Goal: Navigation & Orientation: Go to known website

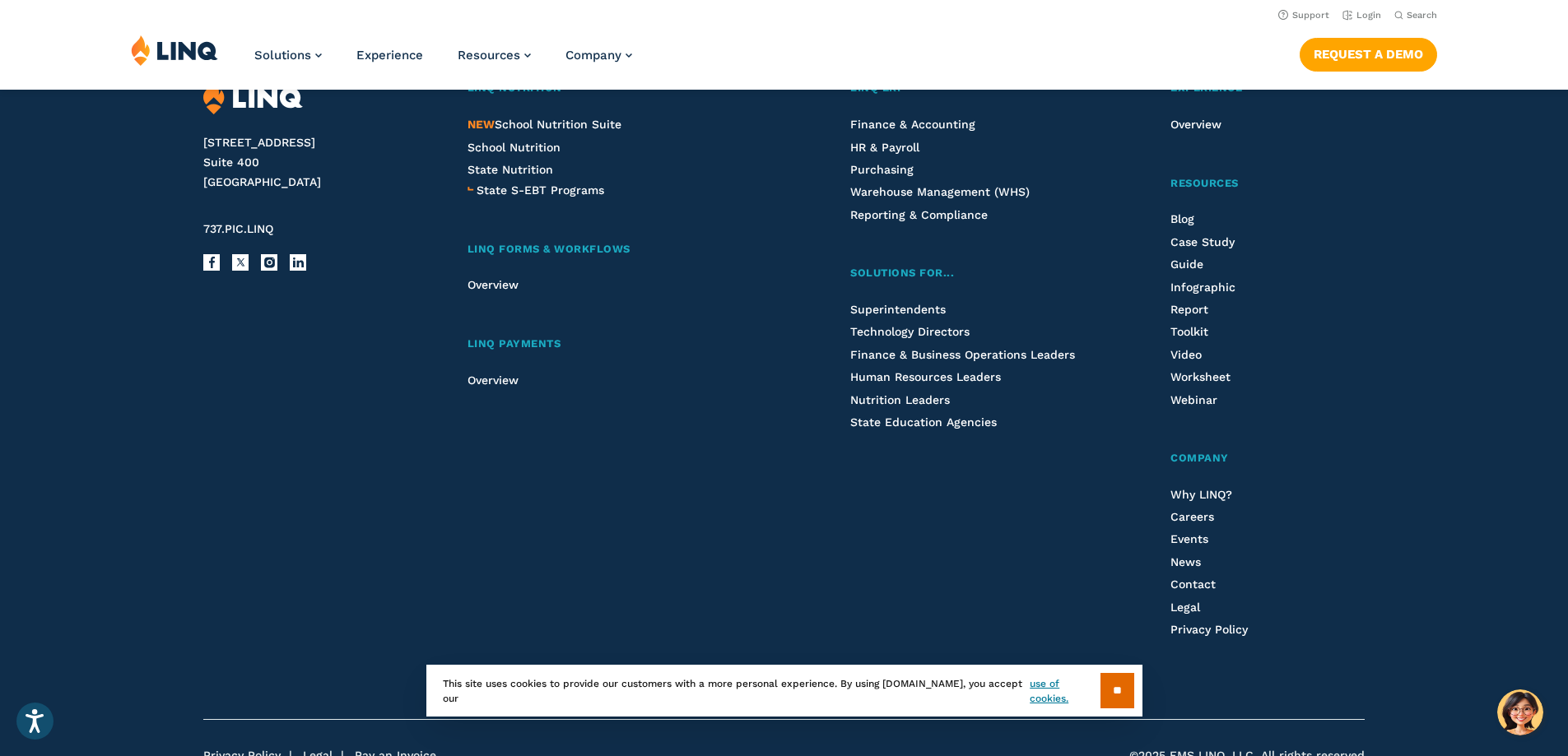
scroll to position [4226, 0]
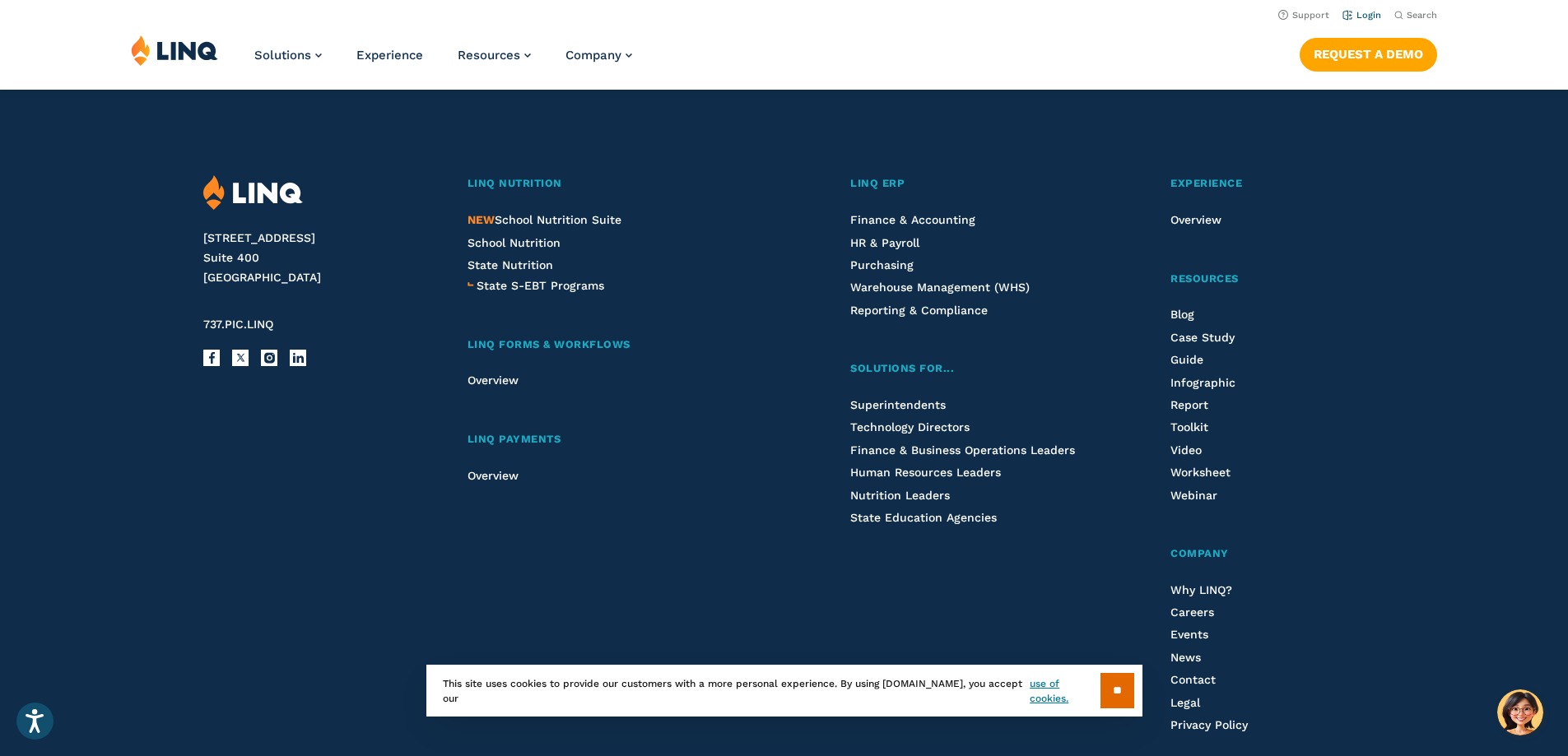
click at [1369, 20] on link "Login" at bounding box center [1361, 15] width 39 height 11
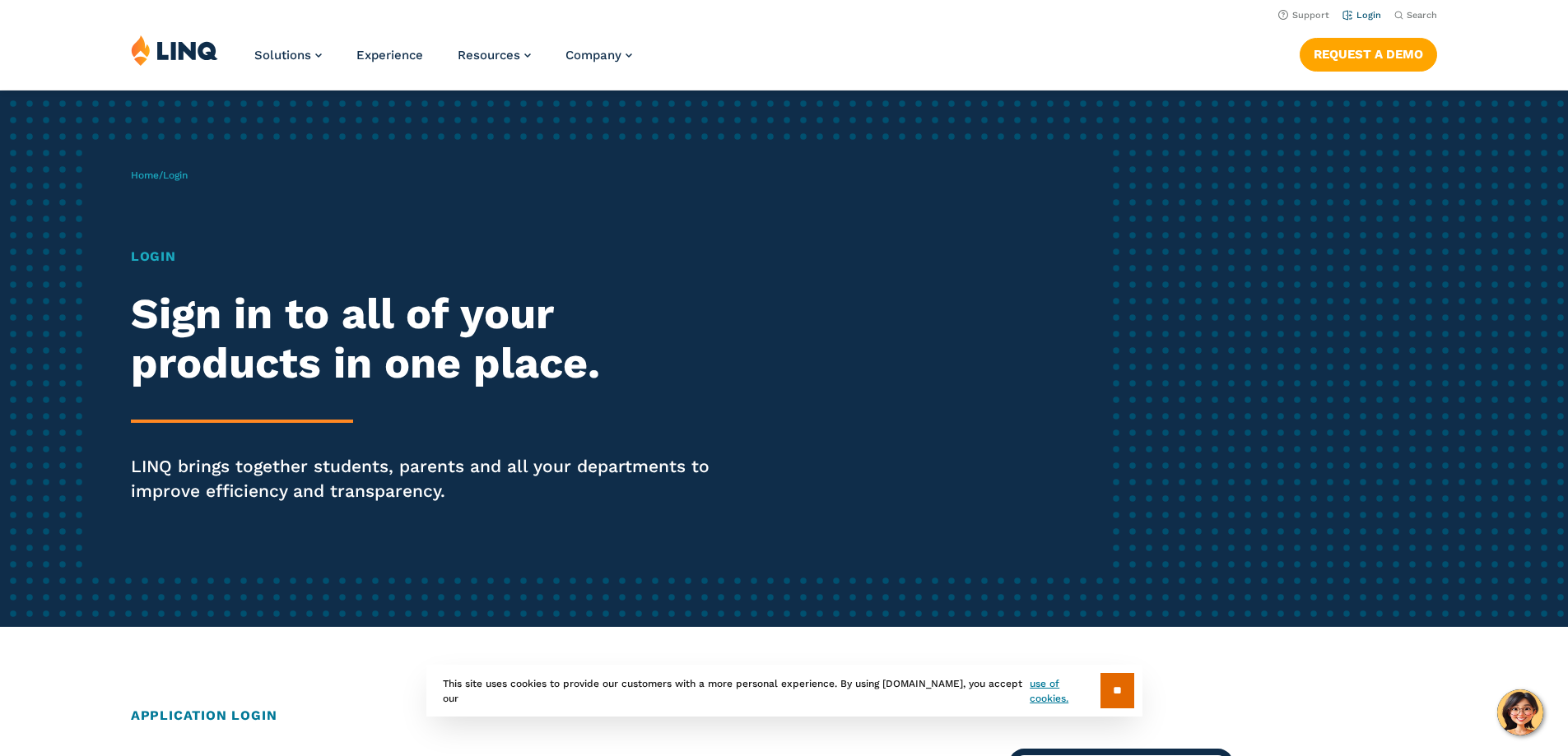
click at [1369, 13] on link "Login" at bounding box center [1361, 15] width 39 height 11
click at [134, 247] on h1 "Login" at bounding box center [433, 257] width 604 height 20
click at [144, 247] on h1 "Login" at bounding box center [433, 257] width 604 height 20
click at [139, 256] on h1 "Login" at bounding box center [433, 257] width 604 height 20
click at [177, 172] on span "Login" at bounding box center [175, 176] width 24 height 12
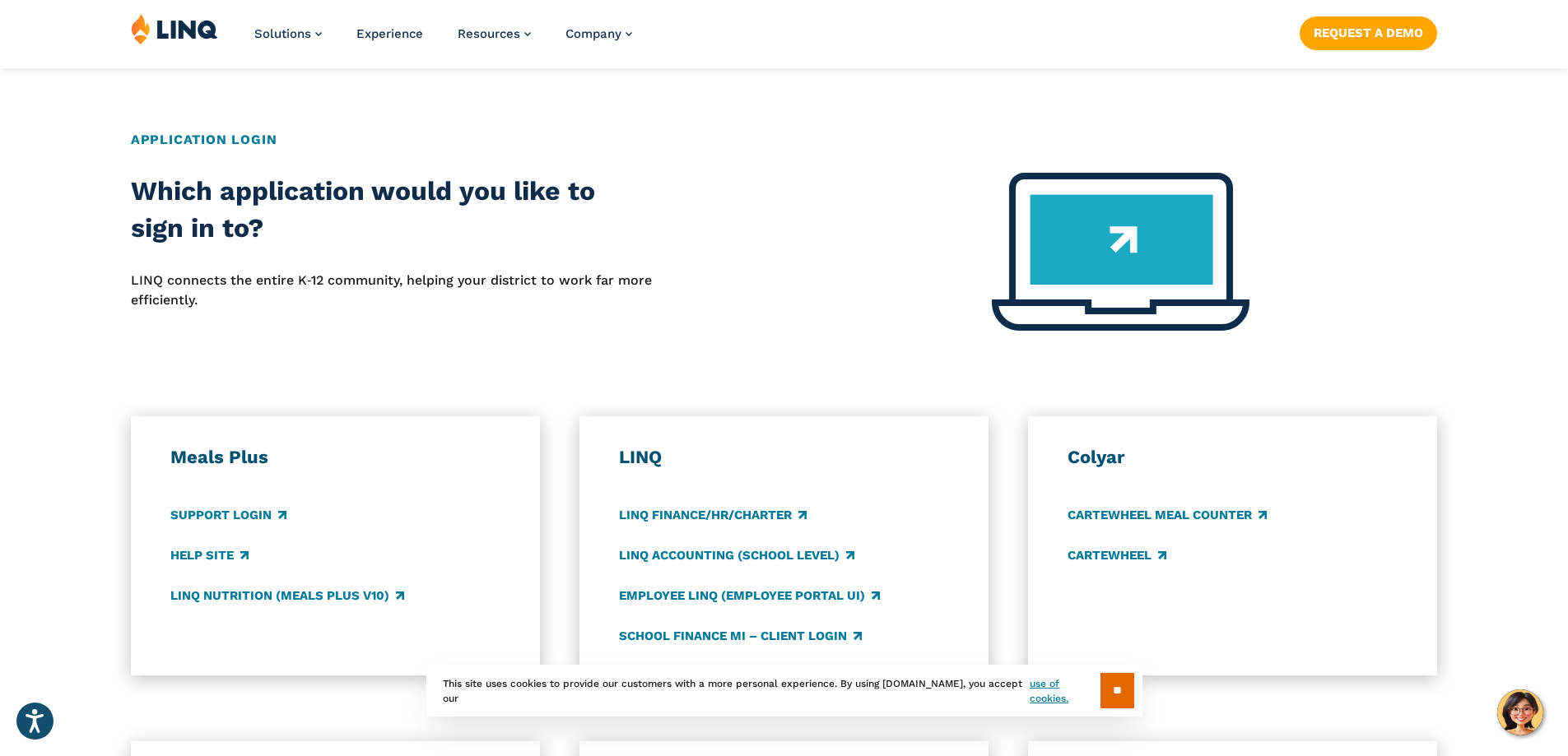
scroll to position [823, 0]
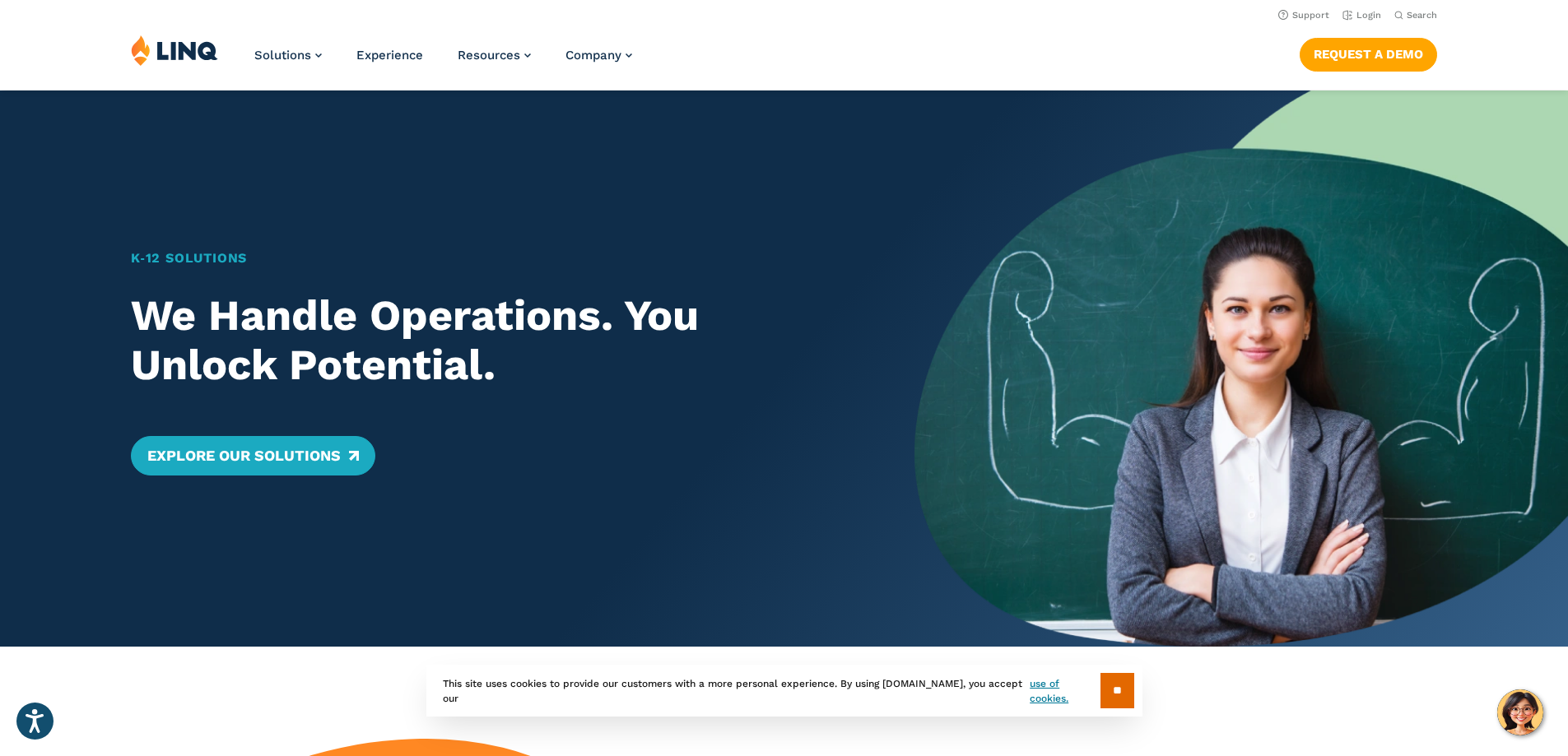
scroll to position [576, 0]
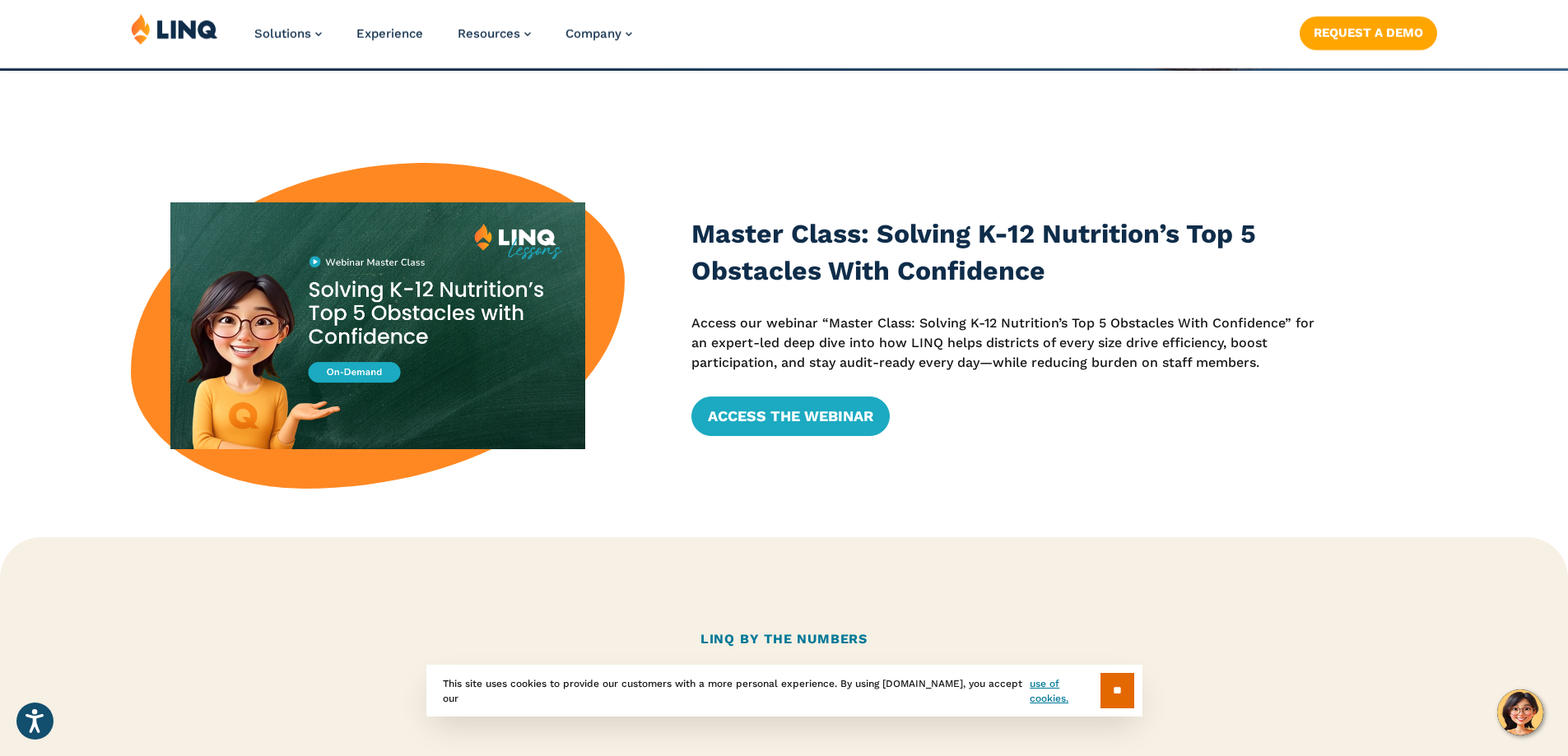
click at [1115, 691] on input "**" at bounding box center [1117, 691] width 33 height 35
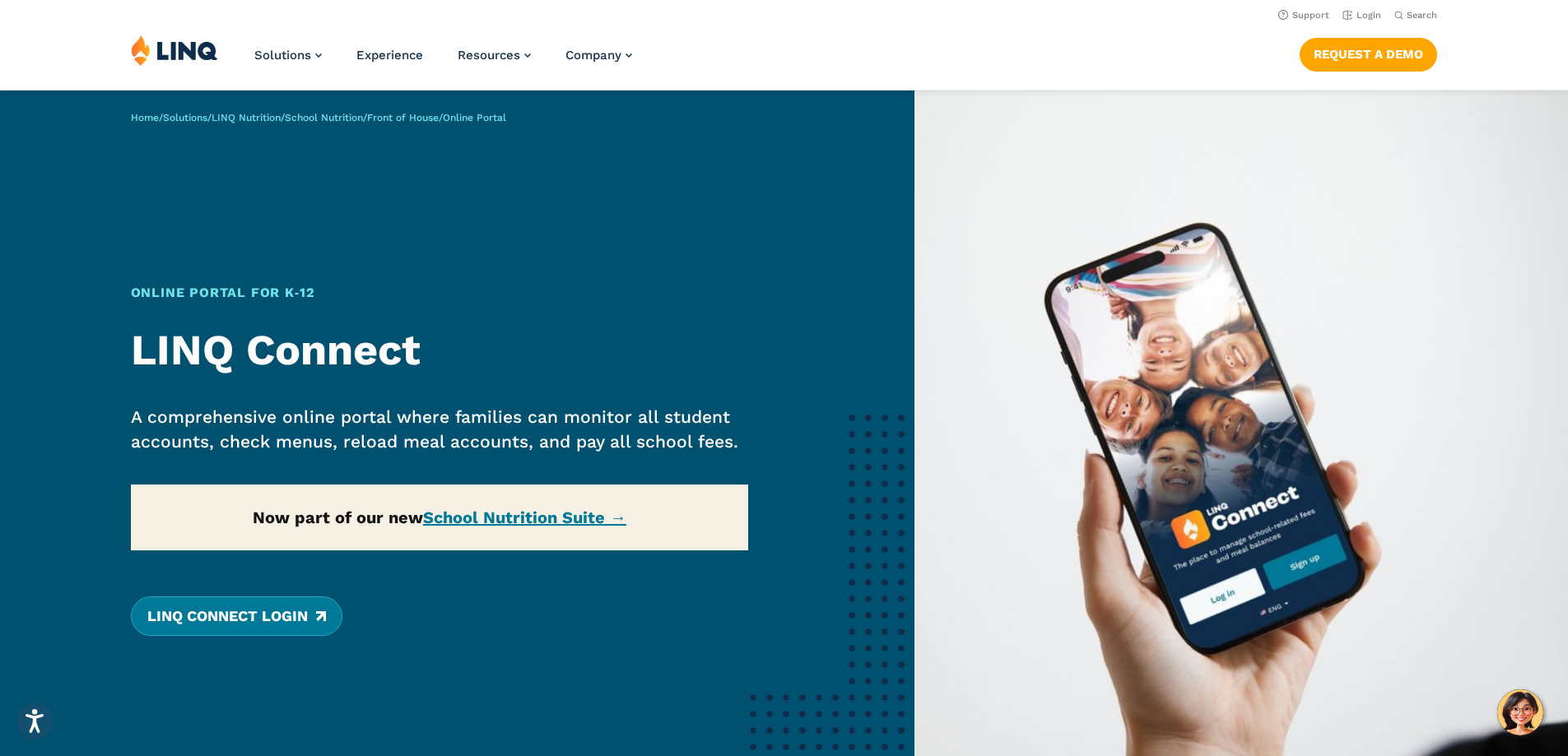
click at [201, 625] on link "LINQ Connect Login" at bounding box center [236, 616] width 212 height 39
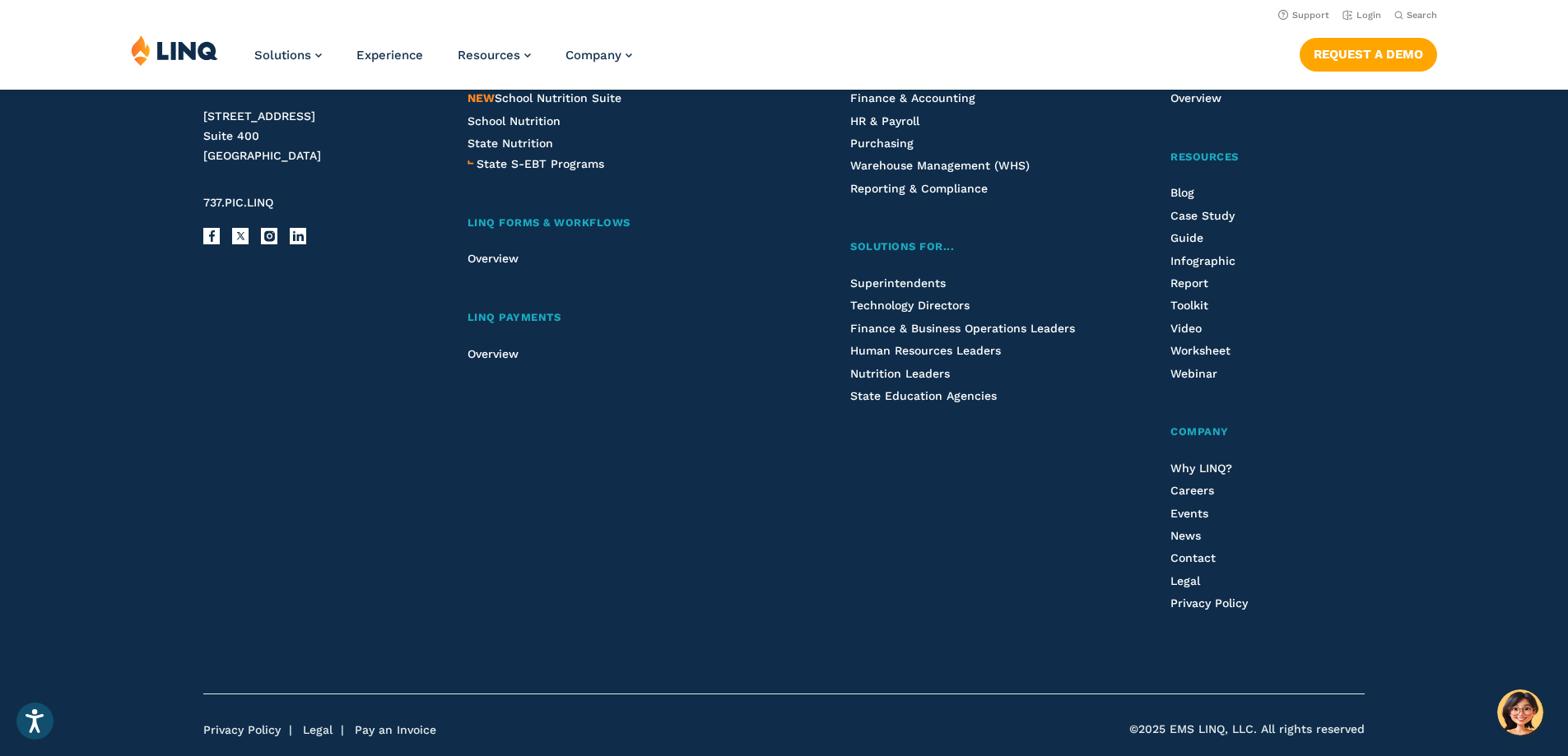
scroll to position [4033, 0]
